Goal: Task Accomplishment & Management: Manage account settings

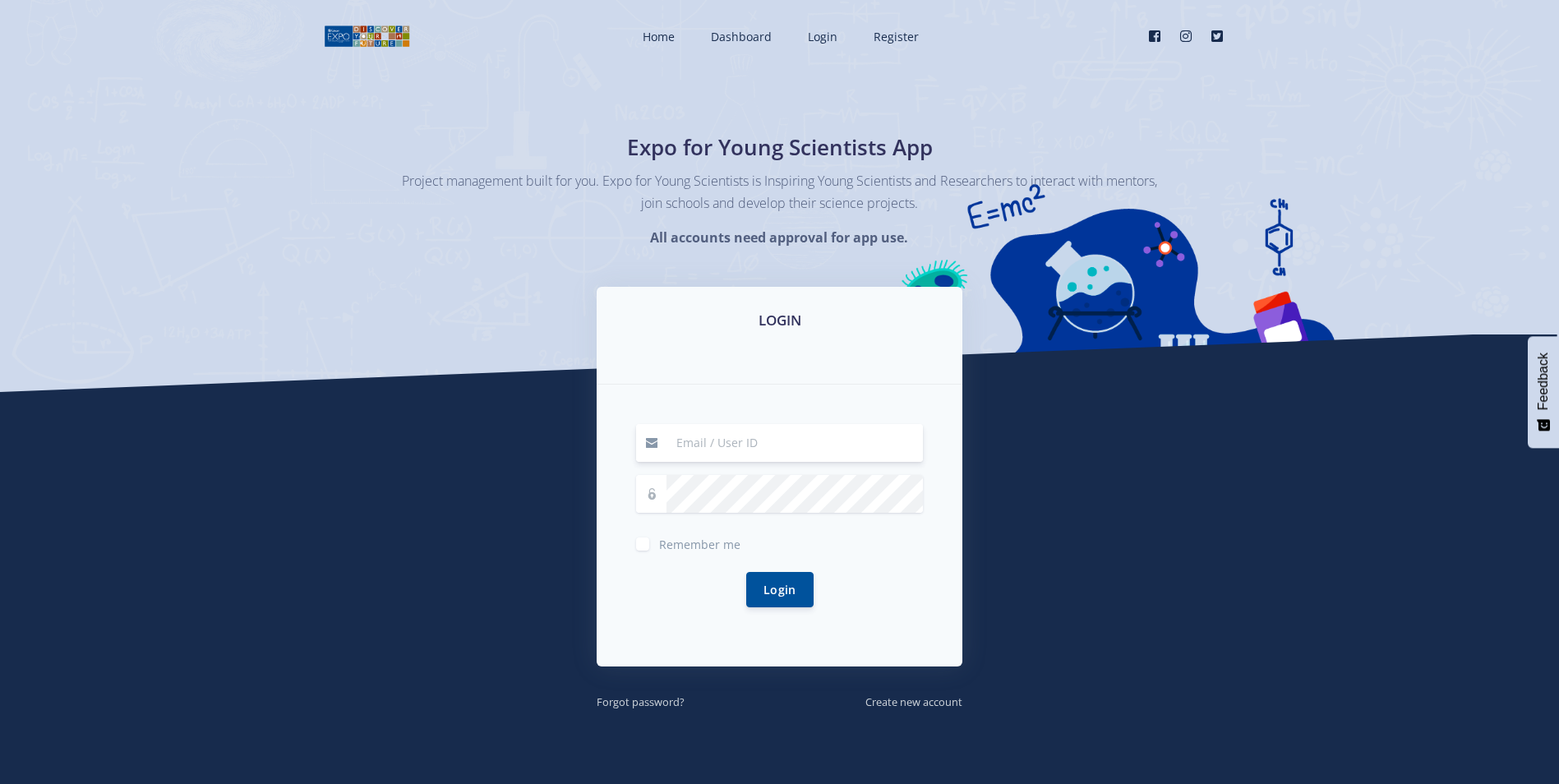
click at [722, 443] on input at bounding box center [795, 442] width 257 height 38
type input "[EMAIL_ADDRESS][DOMAIN_NAME]"
click at [766, 588] on button "Login" at bounding box center [780, 588] width 67 height 35
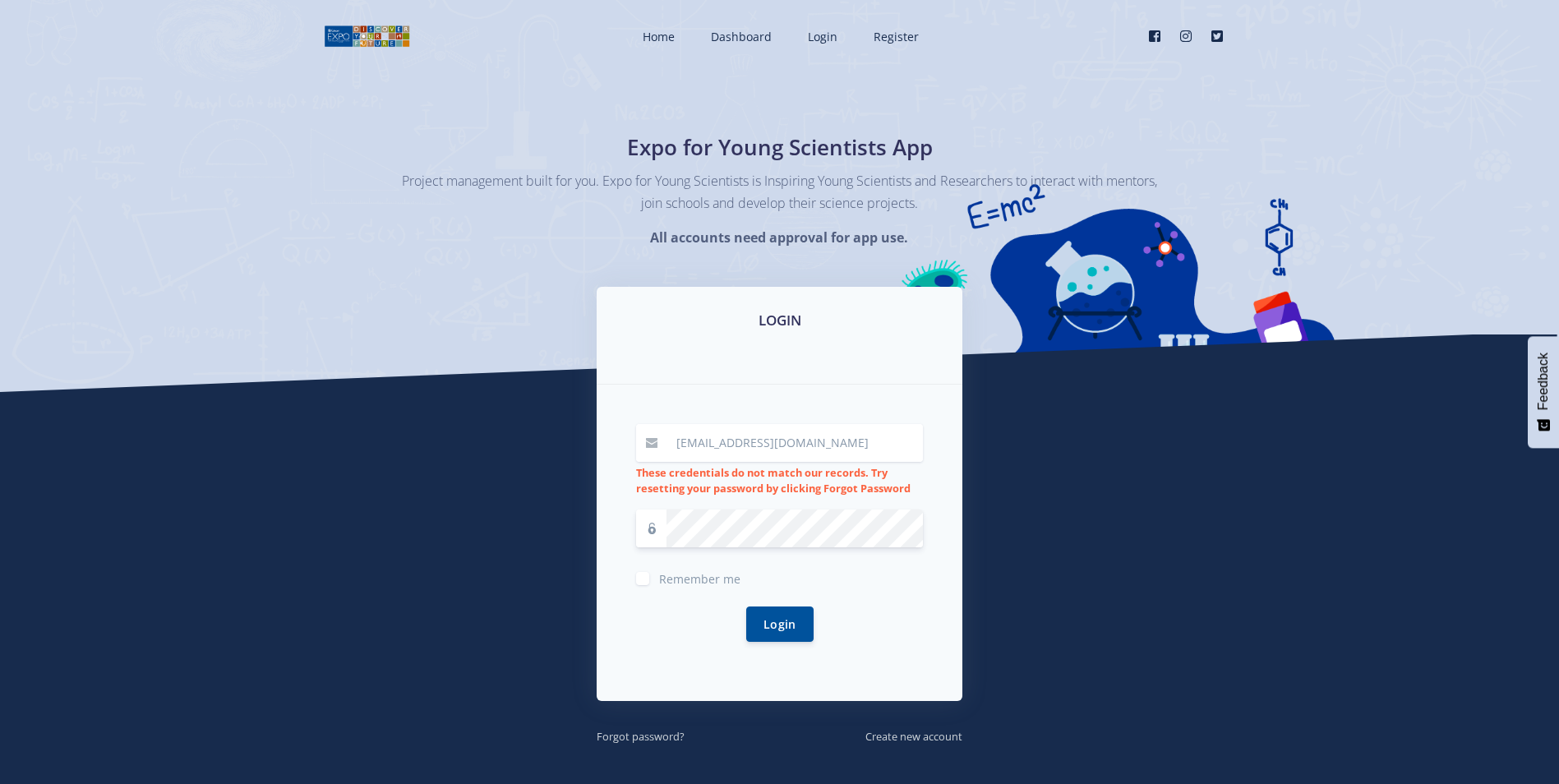
click at [808, 440] on input "[EMAIL_ADDRESS][DOMAIN_NAME]" at bounding box center [795, 442] width 257 height 38
click at [768, 613] on button "Login" at bounding box center [780, 623] width 67 height 35
click at [693, 579] on span "Remember me" at bounding box center [700, 578] width 81 height 16
click at [670, 577] on input "Remember me" at bounding box center [664, 572] width 10 height 10
checkbox input "true"
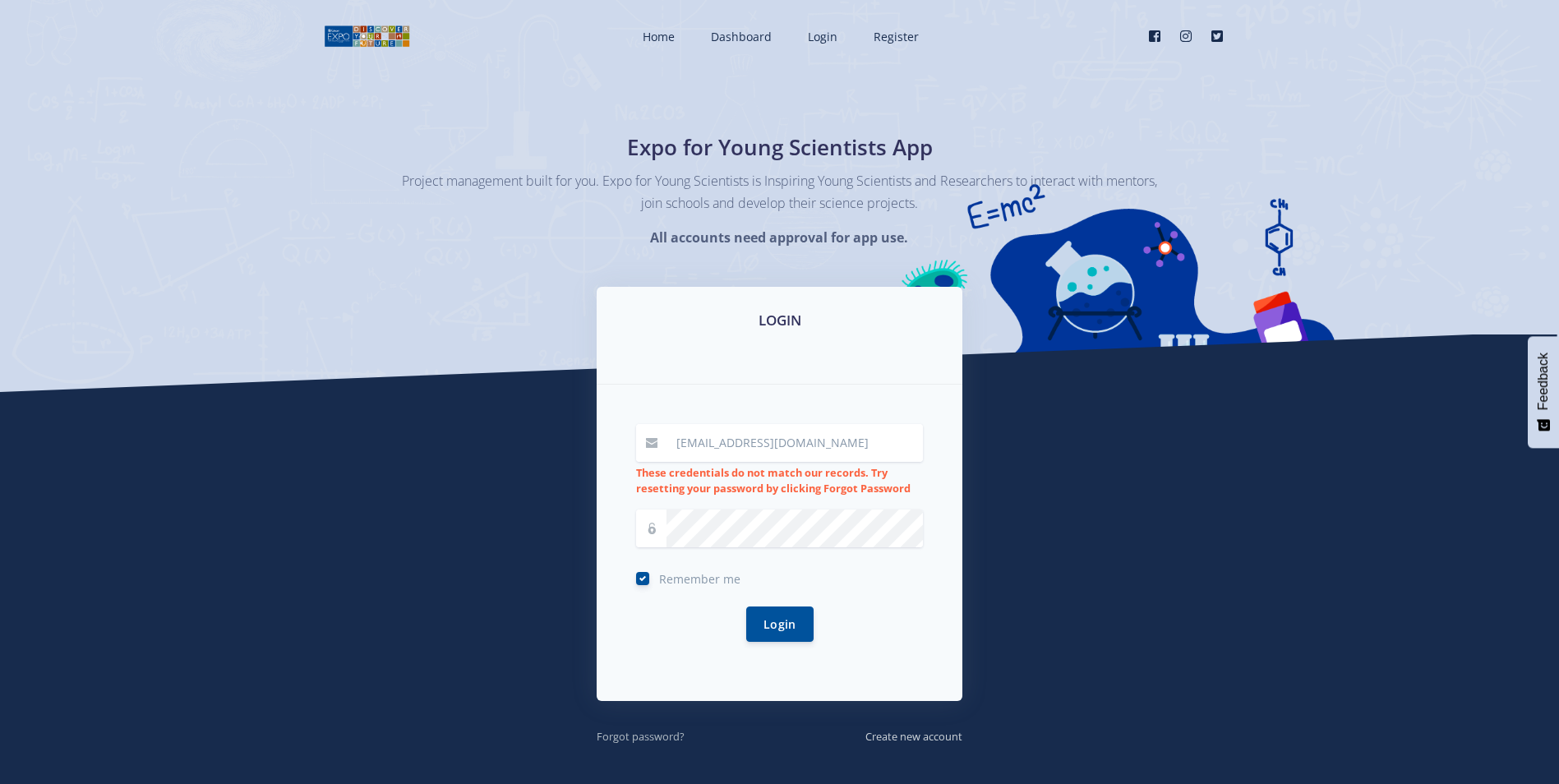
click at [648, 732] on small "Forgot password?" at bounding box center [640, 737] width 88 height 15
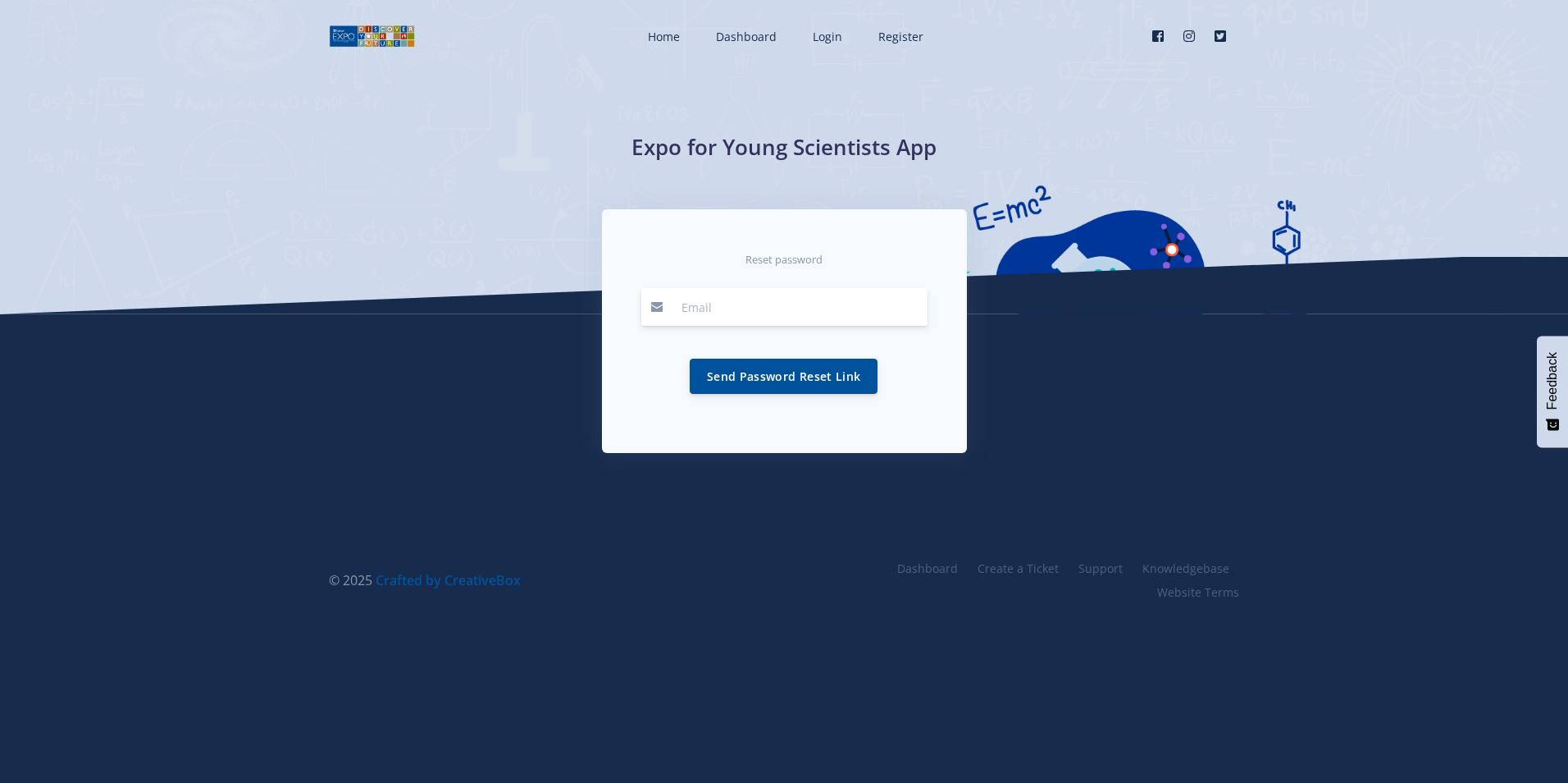
click at [756, 309] on input "email" at bounding box center [800, 307] width 256 height 38
type input "SINCUBN@ESKOM.CO.ZA"
click at [715, 363] on button "Send Password Reset Link" at bounding box center [784, 375] width 187 height 35
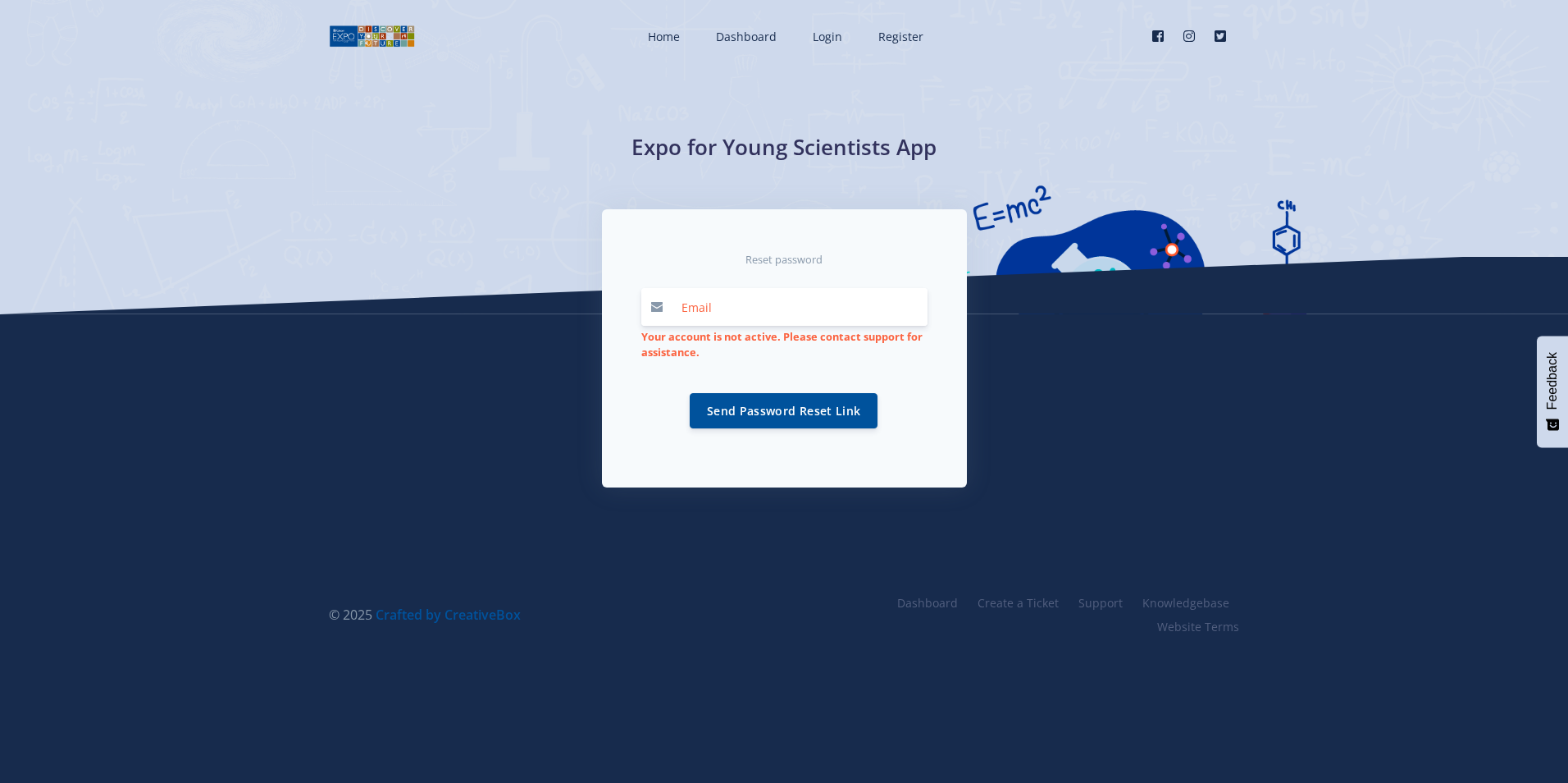
click at [732, 314] on input "email" at bounding box center [800, 307] width 256 height 38
click at [659, 384] on div "Send Password Reset Link" at bounding box center [784, 410] width 286 height 74
click at [715, 311] on input "email" at bounding box center [800, 307] width 256 height 38
type input "SIincubN@skom.co.za"
click at [796, 411] on button "Send Password Reset Link" at bounding box center [784, 409] width 187 height 35
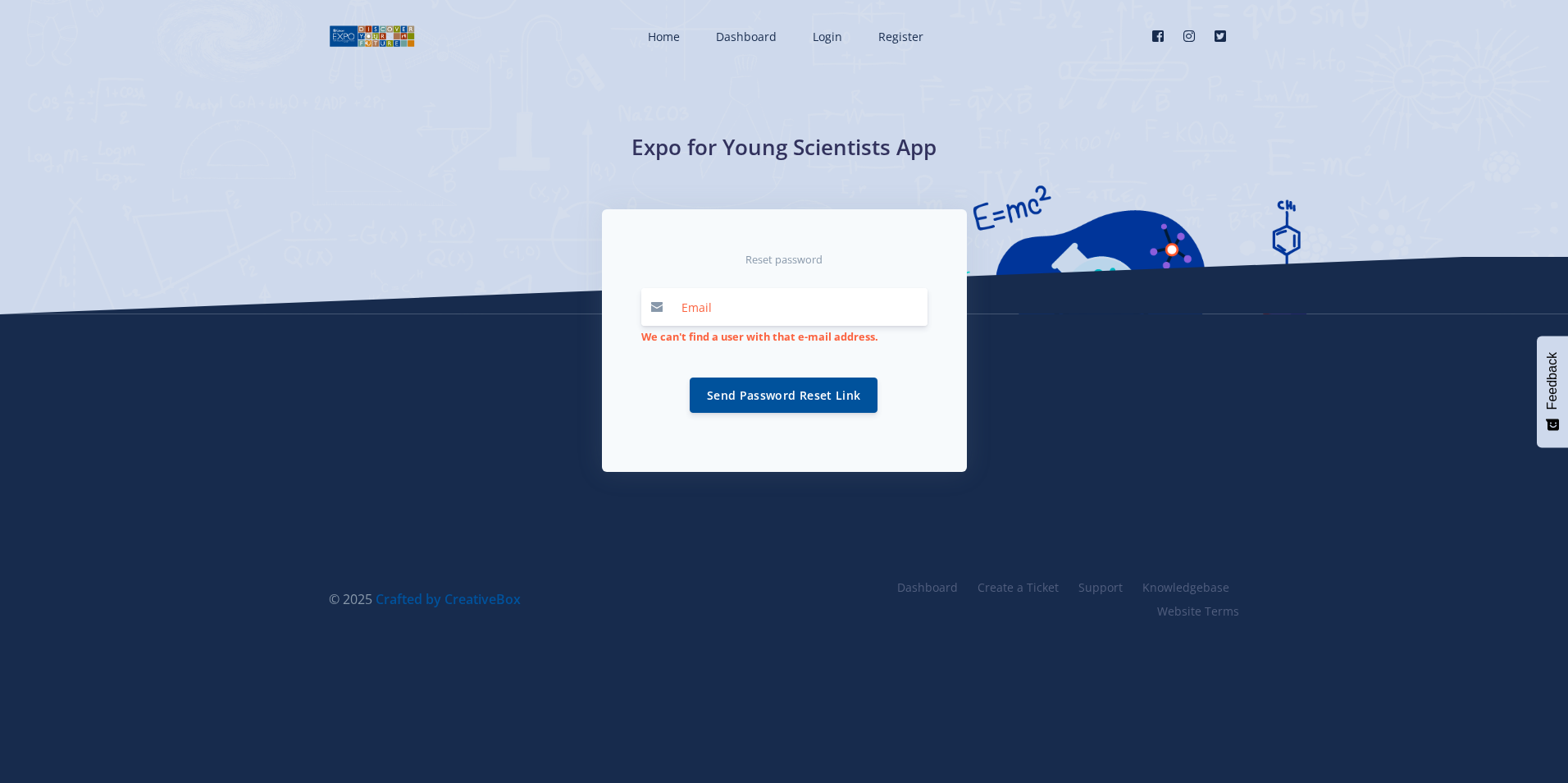
click at [695, 302] on input "email" at bounding box center [800, 307] width 256 height 38
type input "nonosincub@gmail.com"
click at [800, 391] on button "Send Password Reset Link" at bounding box center [784, 394] width 187 height 35
click at [800, 318] on input "email" at bounding box center [800, 307] width 256 height 38
type input "SINCUBN@ESKOM.CO.ZA"
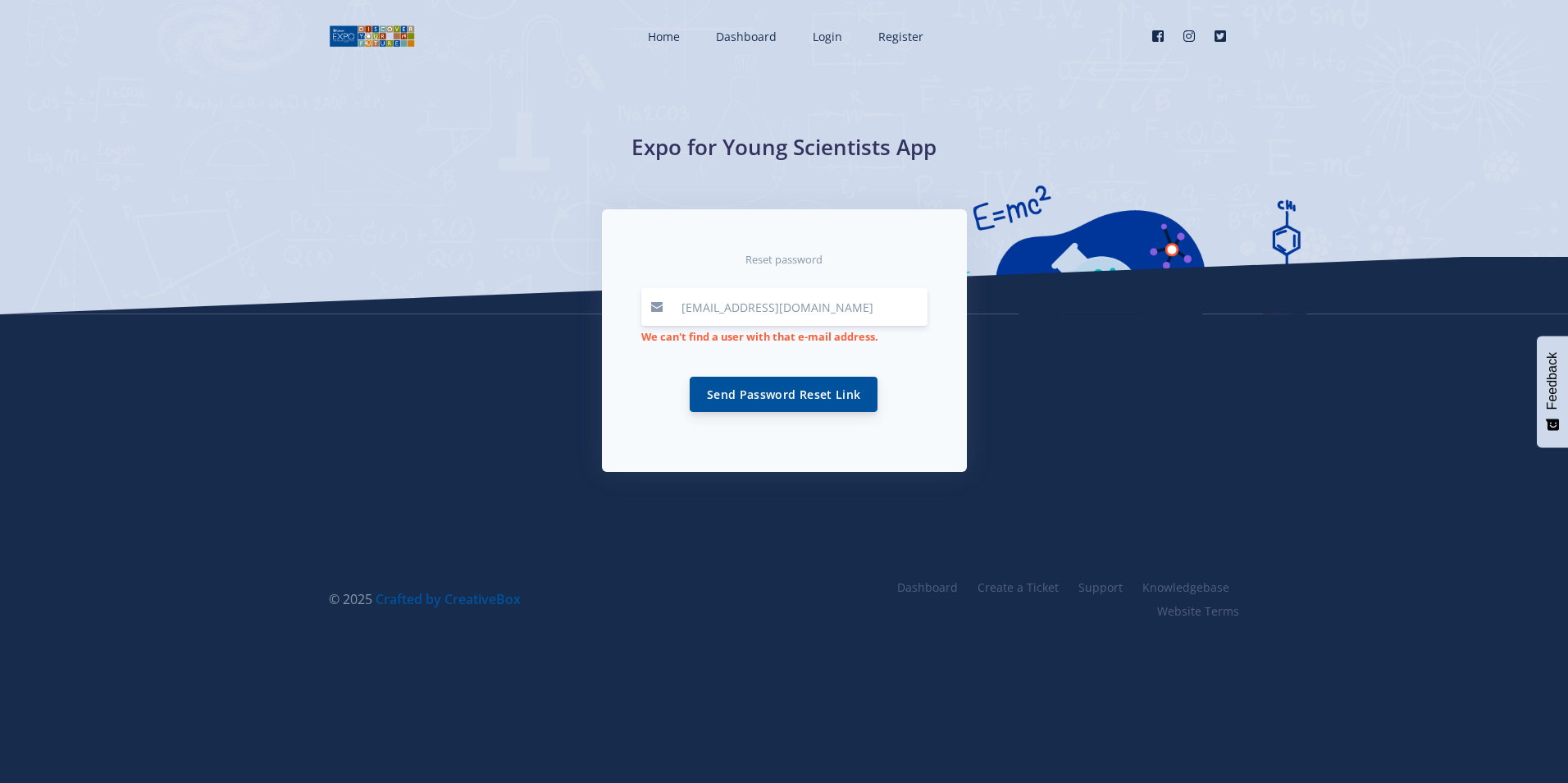
click at [798, 384] on button "Send Password Reset Link" at bounding box center [784, 394] width 187 height 35
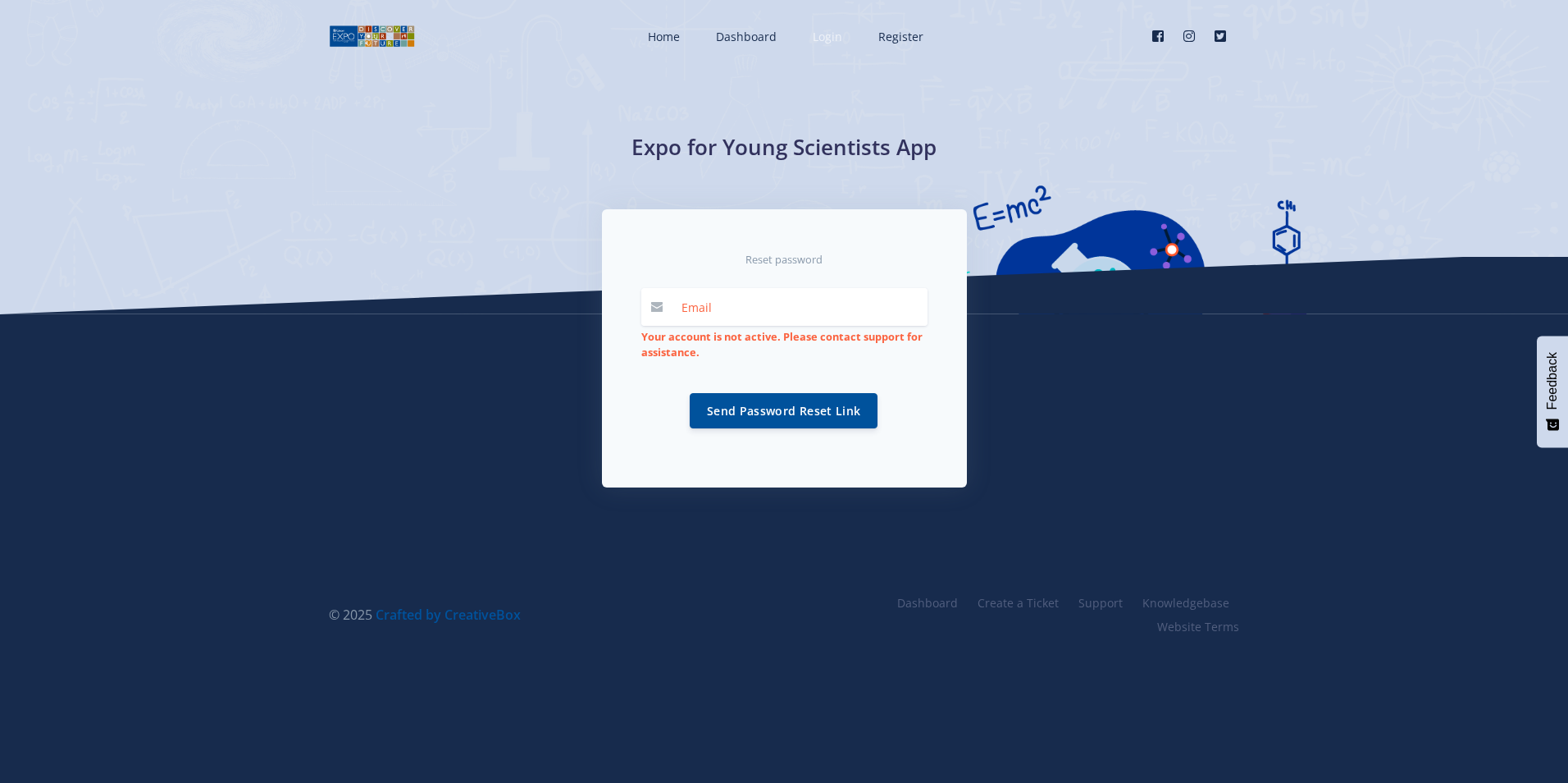
click at [827, 33] on span "Login" at bounding box center [827, 36] width 29 height 16
